Goal: Transaction & Acquisition: Obtain resource

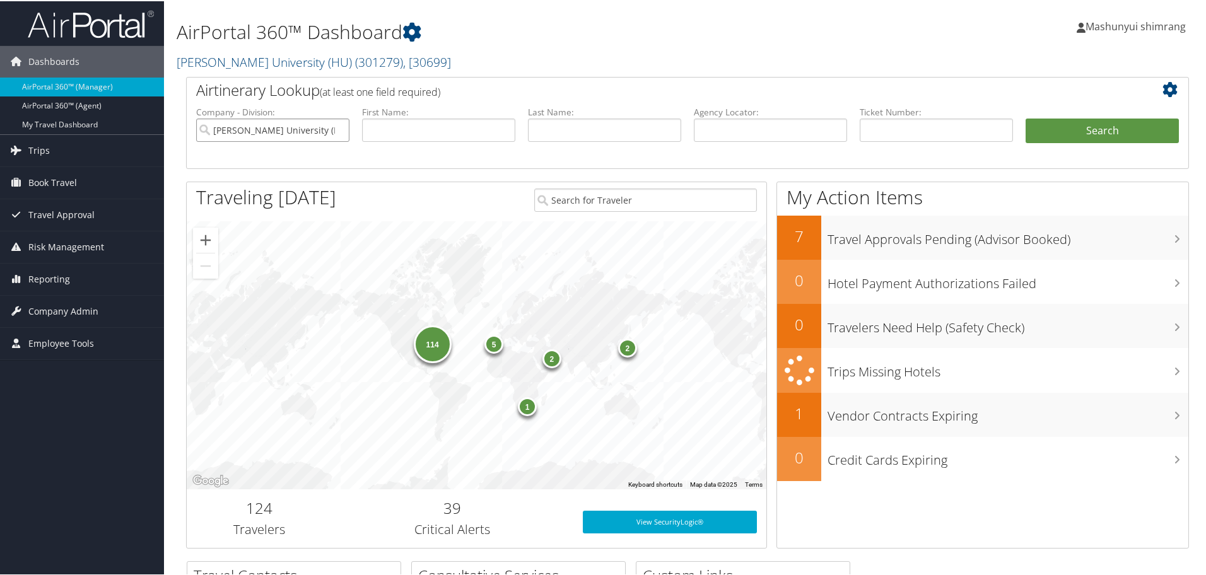
click at [337, 132] on input "[PERSON_NAME] University (HU)" at bounding box center [272, 128] width 153 height 23
click at [786, 139] on input "text" at bounding box center [770, 128] width 153 height 23
paste input "D833FQ"
type input "D833FQ"
click at [1088, 124] on button "Search" at bounding box center [1101, 129] width 153 height 25
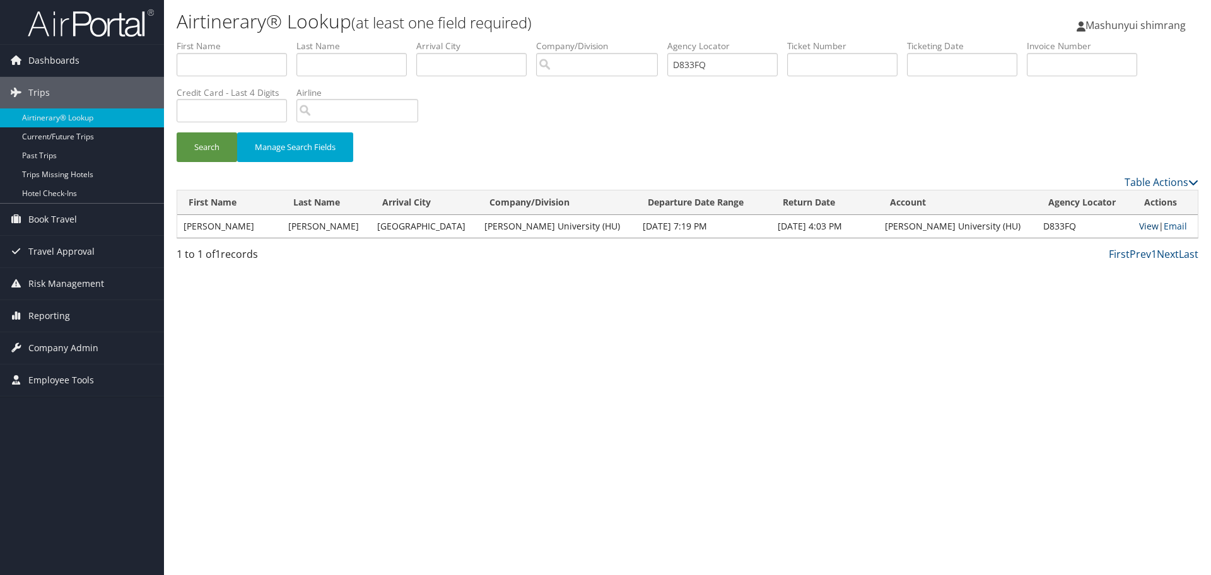
click at [1141, 224] on link "View" at bounding box center [1149, 226] width 20 height 12
drag, startPoint x: 721, startPoint y: 57, endPoint x: 651, endPoint y: 57, distance: 69.4
click at [651, 40] on ul "First Name Last Name Departure City Arrival City Company/Division Airport/City …" at bounding box center [687, 40] width 1021 height 0
paste input "VLY"
type input "D83VLY"
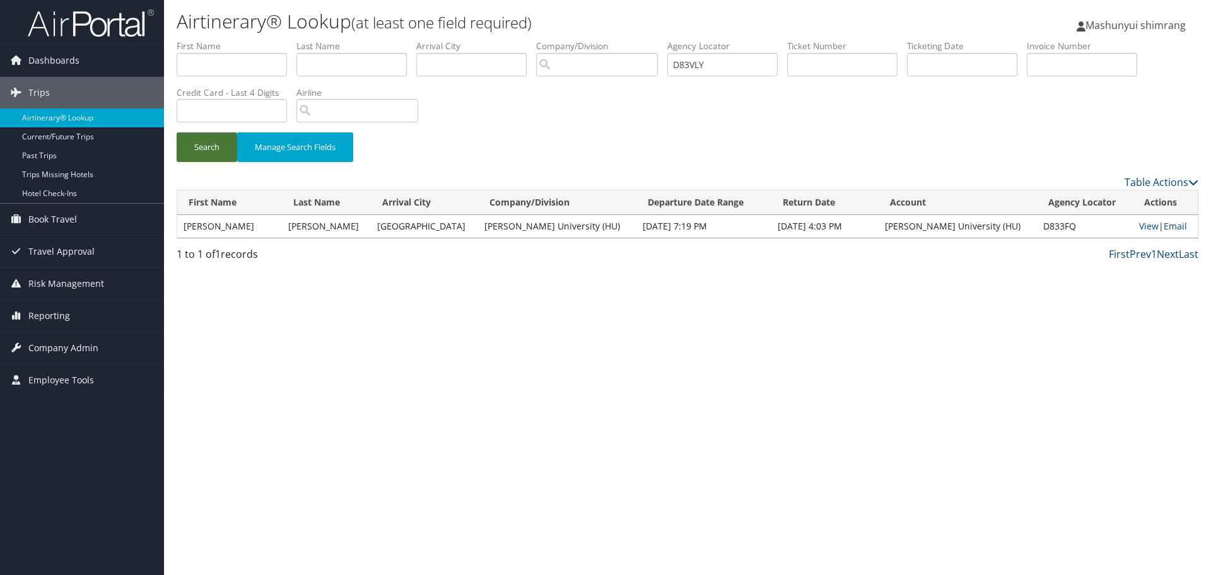
click at [204, 149] on button "Search" at bounding box center [207, 147] width 61 height 30
click at [1139, 224] on link "View" at bounding box center [1149, 226] width 20 height 12
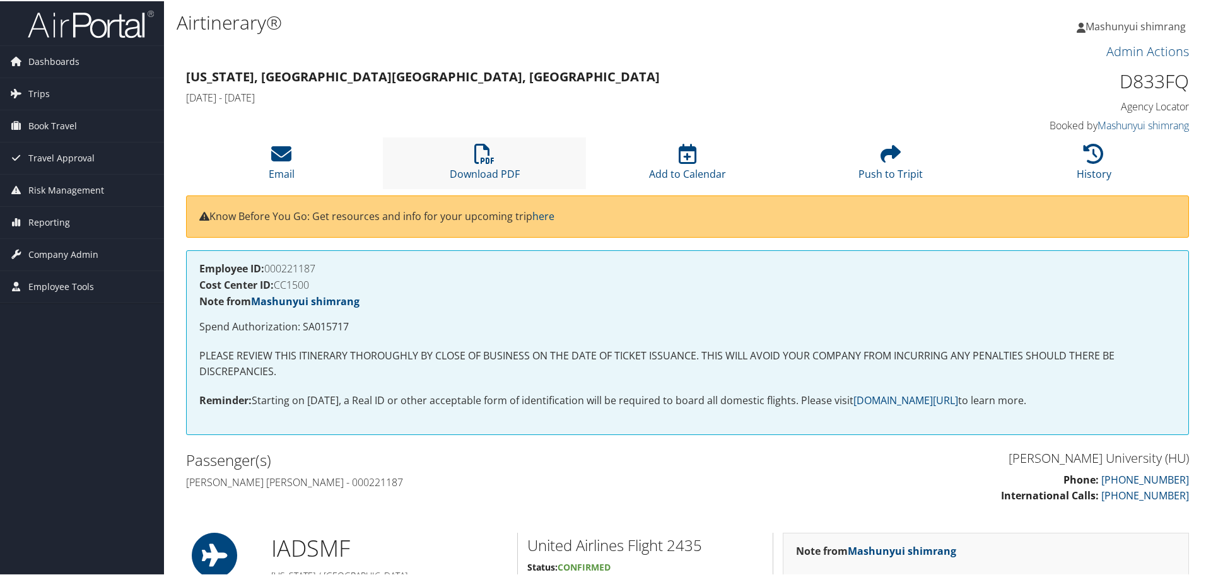
click at [463, 157] on li "Download PDF" at bounding box center [484, 161] width 203 height 51
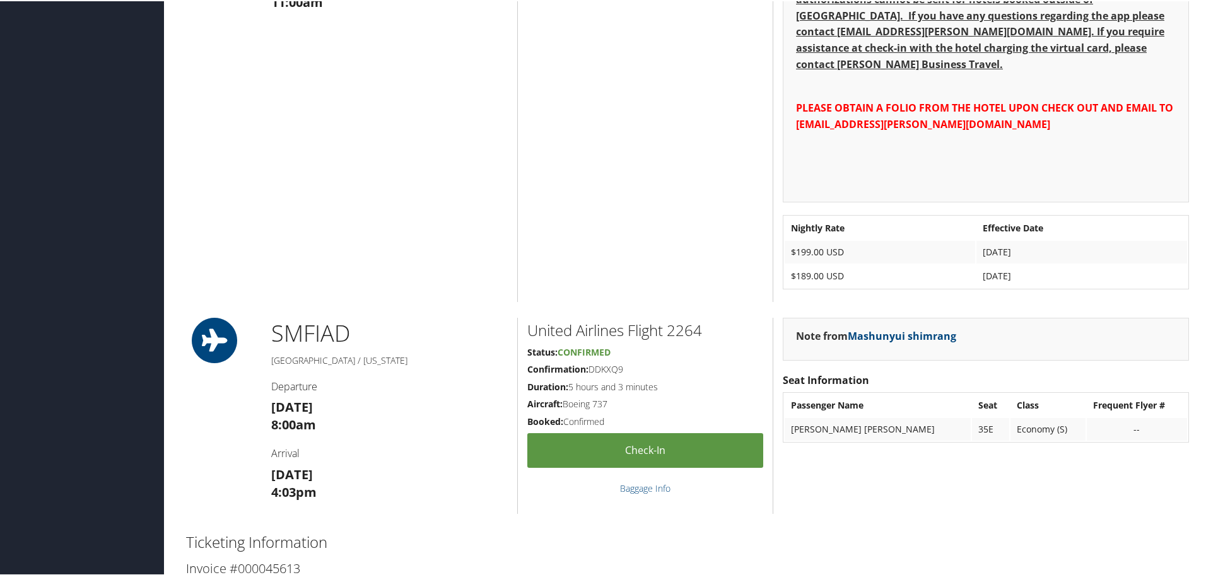
scroll to position [946, 0]
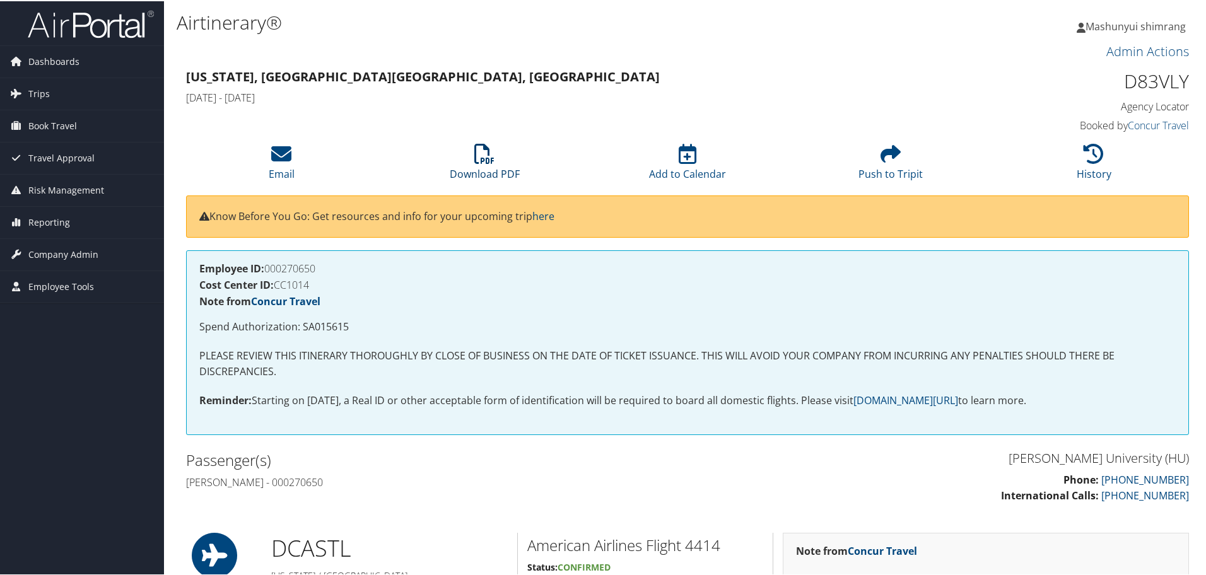
drag, startPoint x: 0, startPoint y: 0, endPoint x: 692, endPoint y: 236, distance: 731.4
click at [490, 163] on icon at bounding box center [484, 152] width 20 height 20
